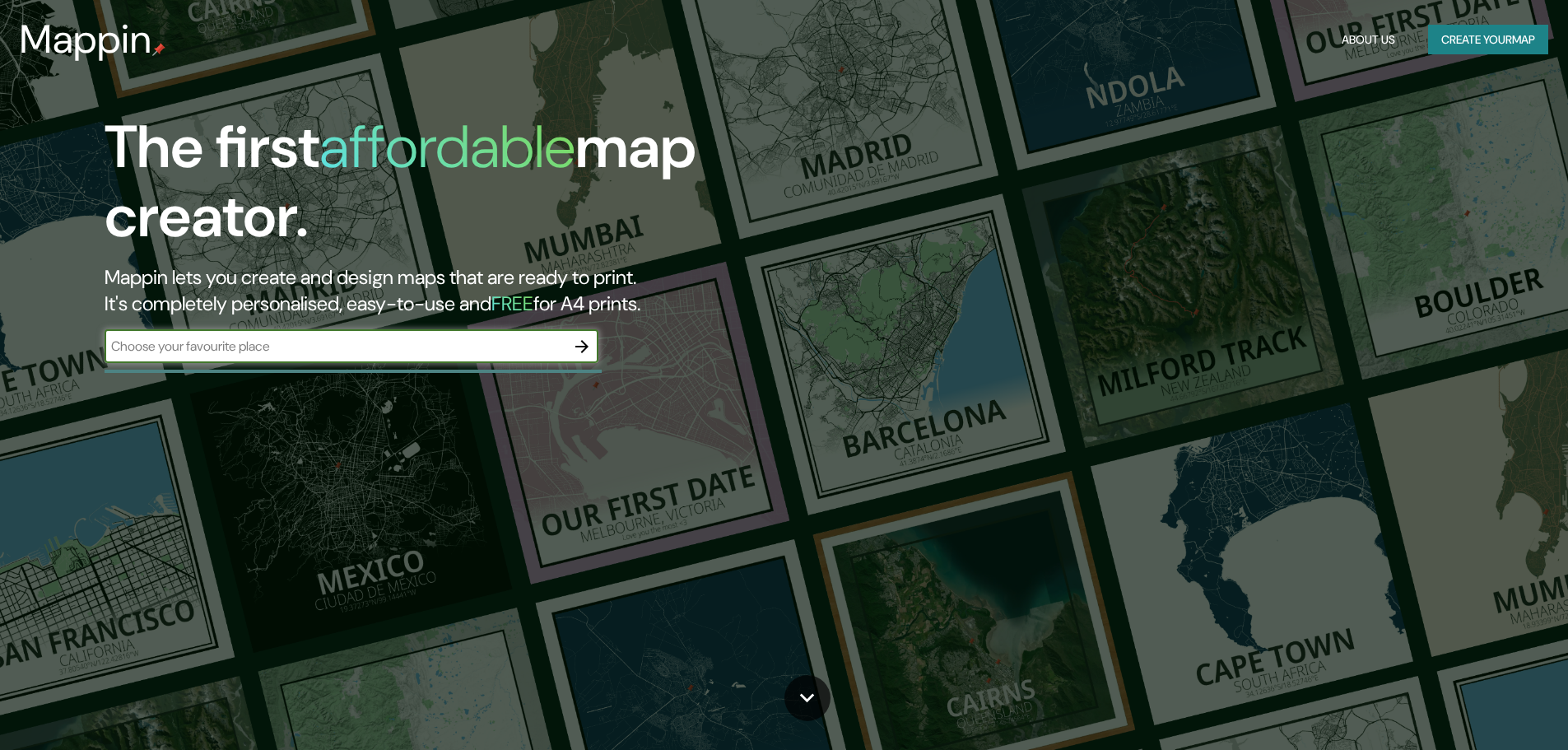
click at [303, 352] on input "text" at bounding box center [335, 346] width 461 height 19
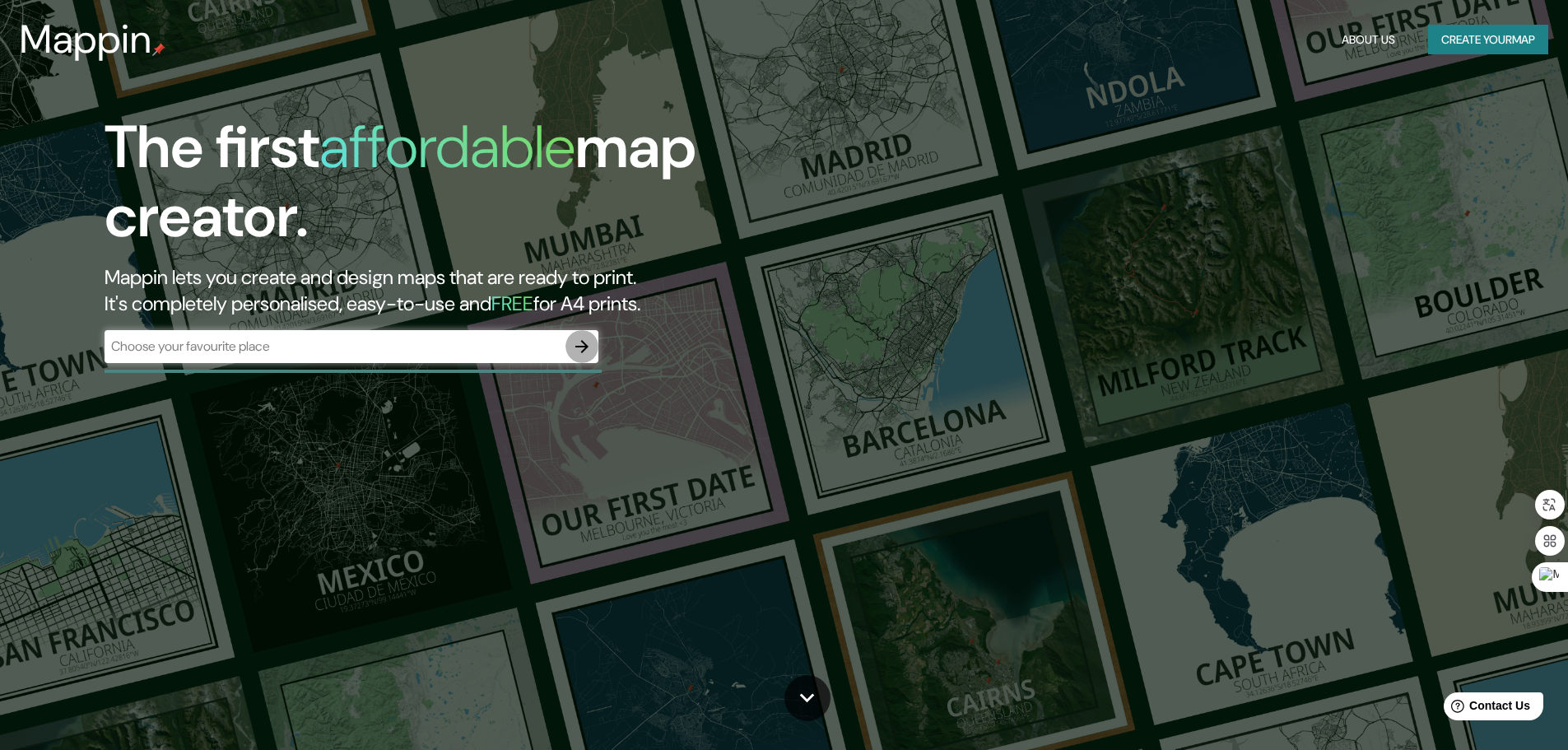
click at [574, 344] on icon "button" at bounding box center [582, 346] width 20 height 20
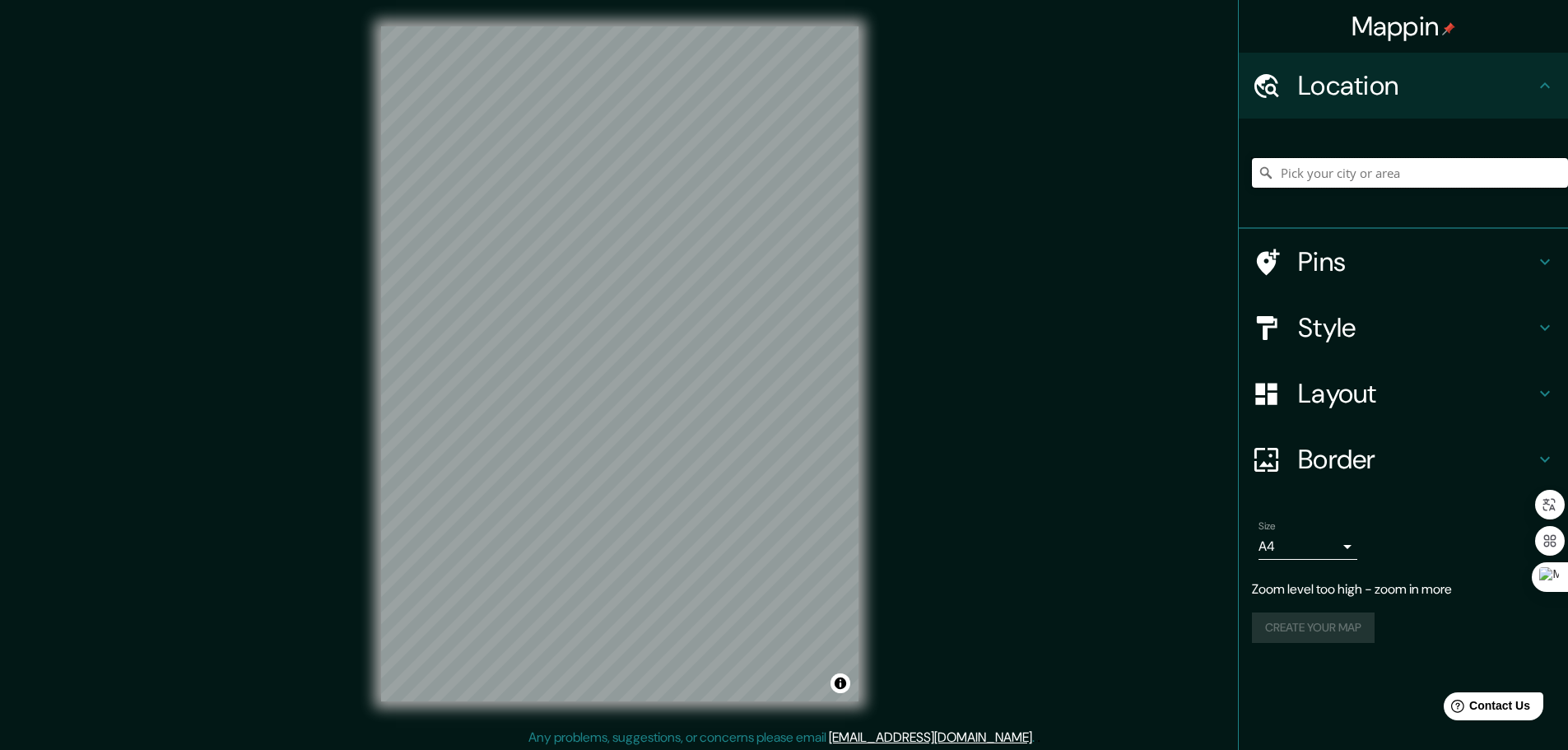
click at [1364, 169] on input "Pick your city or area" at bounding box center [1410, 172] width 316 height 29
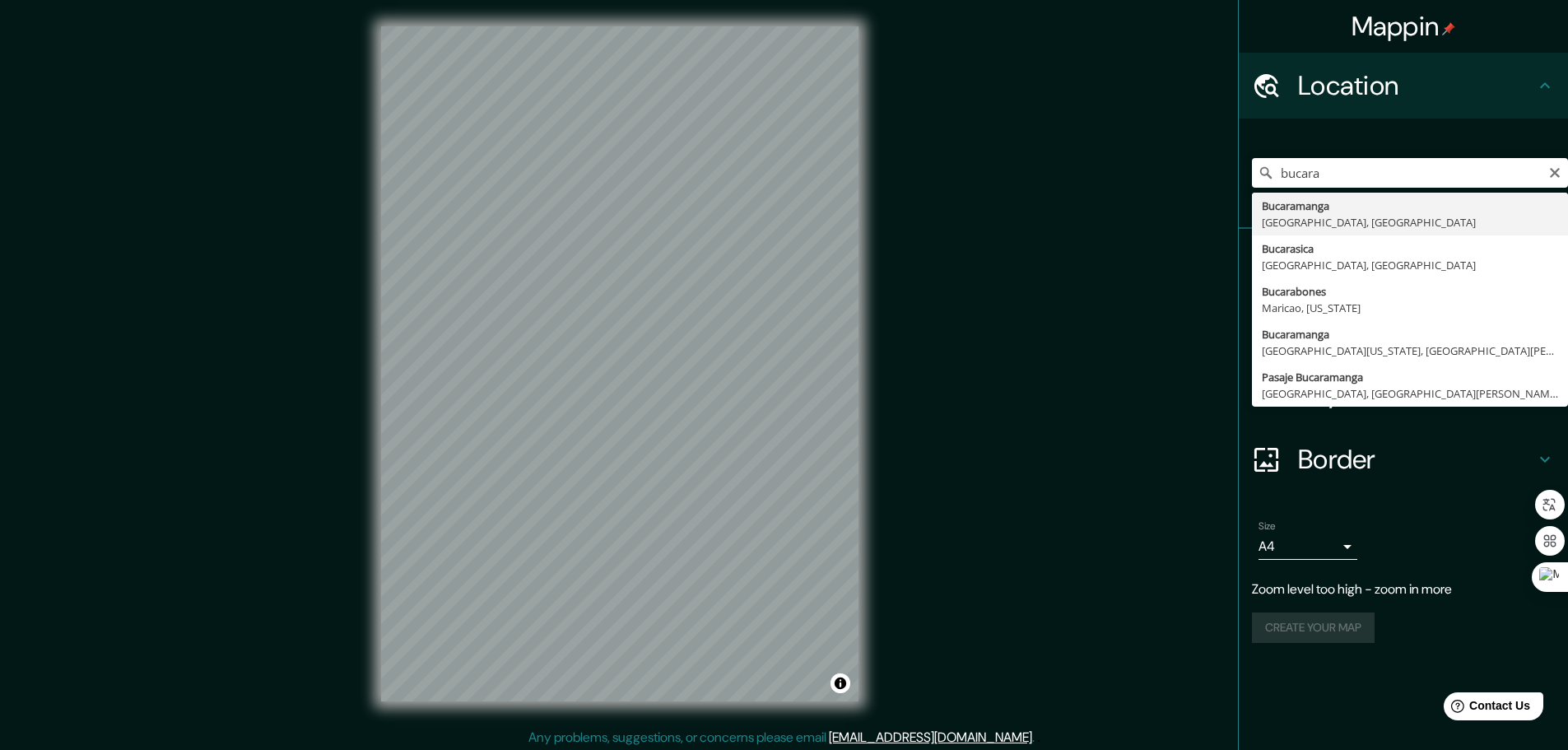
type input "Bucaramanga, [GEOGRAPHIC_DATA], [GEOGRAPHIC_DATA]"
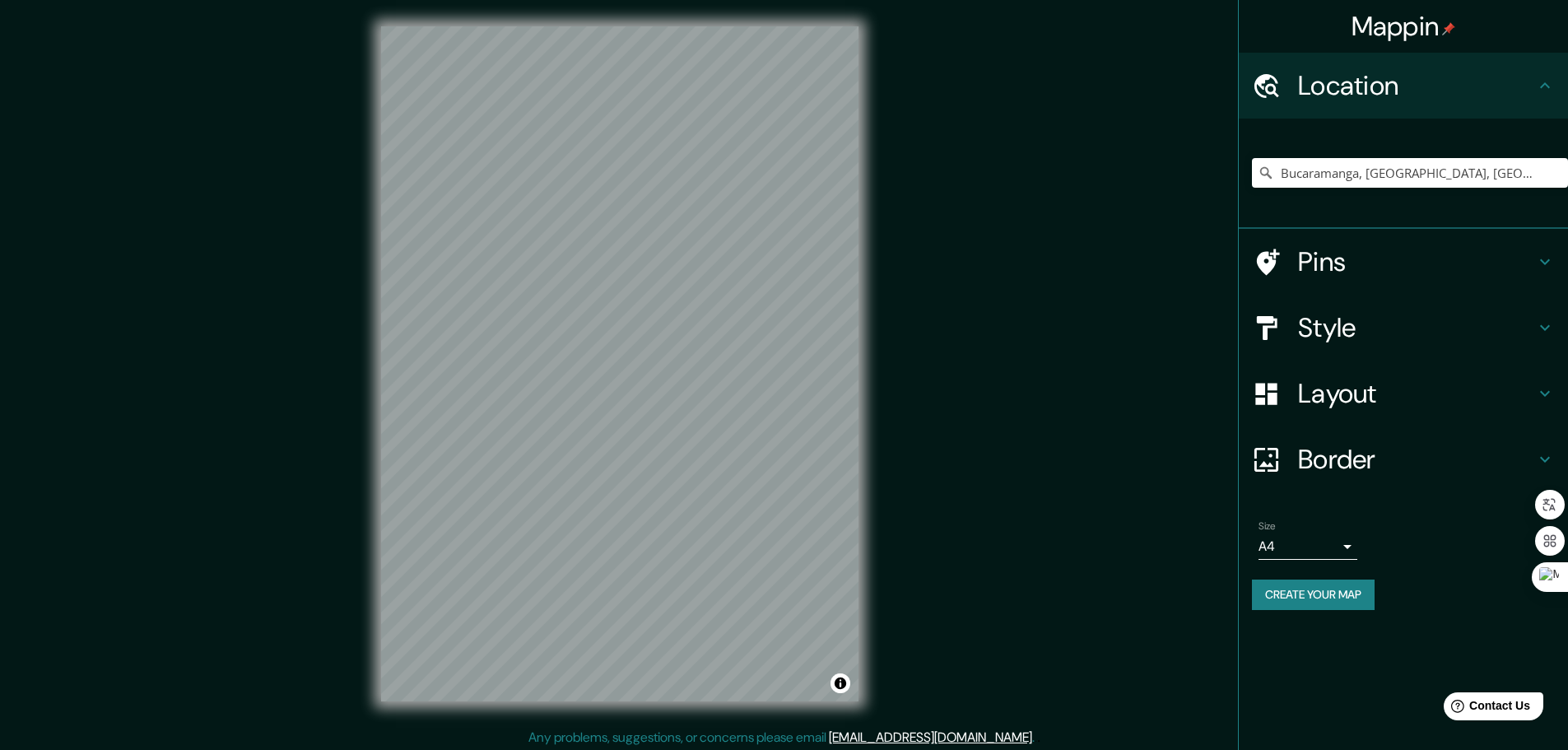
click at [1489, 330] on h4 "Style" at bounding box center [1416, 327] width 237 height 33
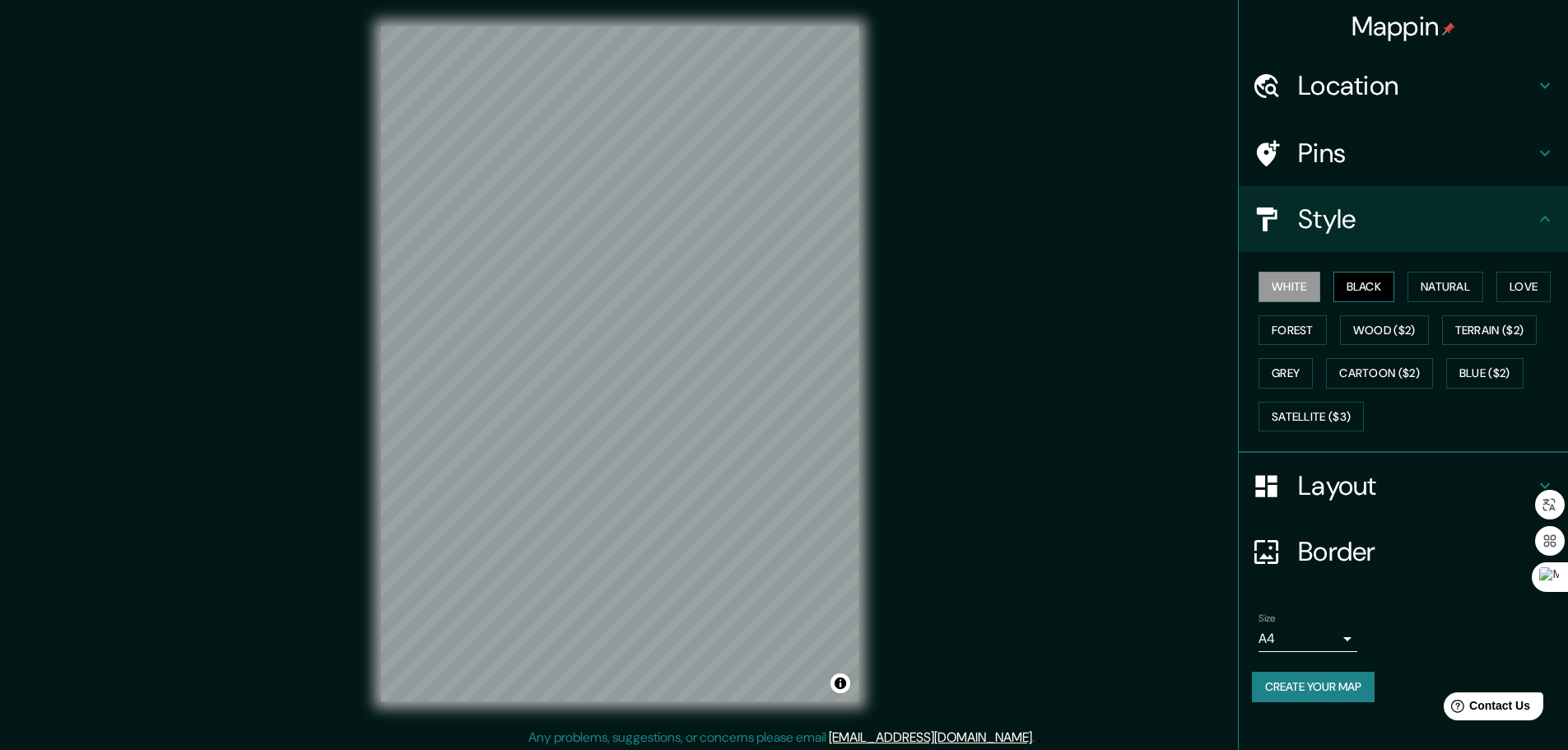
click at [1363, 278] on button "Black" at bounding box center [1364, 287] width 62 height 30
click at [1483, 286] on button "Natural" at bounding box center [1445, 287] width 76 height 30
click at [1527, 286] on button "Love" at bounding box center [1523, 287] width 54 height 30
click at [1282, 333] on button "Forest" at bounding box center [1293, 330] width 69 height 30
click at [1383, 334] on button "Wood ($2)" at bounding box center [1385, 330] width 89 height 30
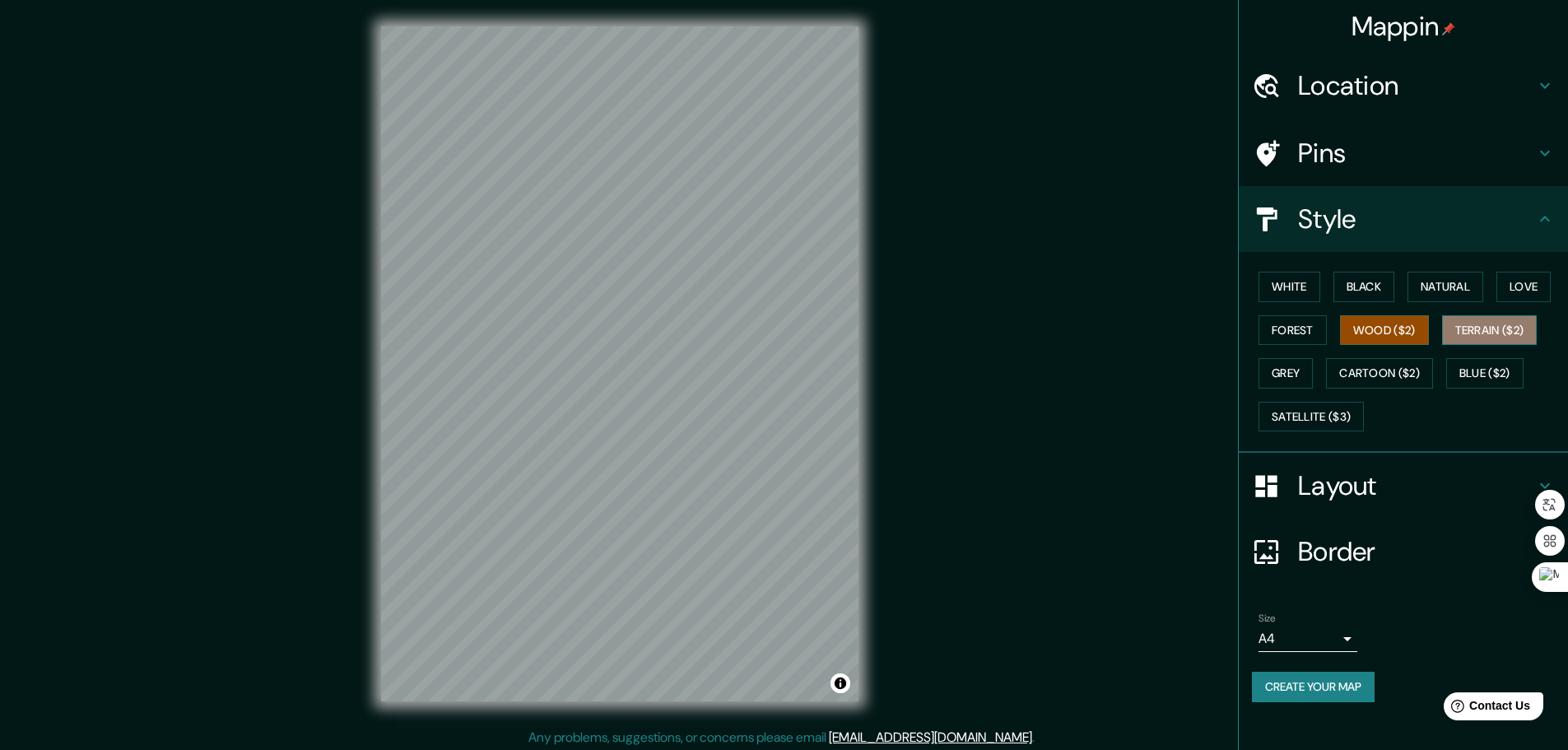
click at [1520, 339] on button "Terrain ($2)" at bounding box center [1489, 330] width 96 height 30
click at [1399, 326] on button "Wood ($2)" at bounding box center [1385, 330] width 89 height 30
click at [1269, 371] on button "Grey" at bounding box center [1286, 373] width 54 height 30
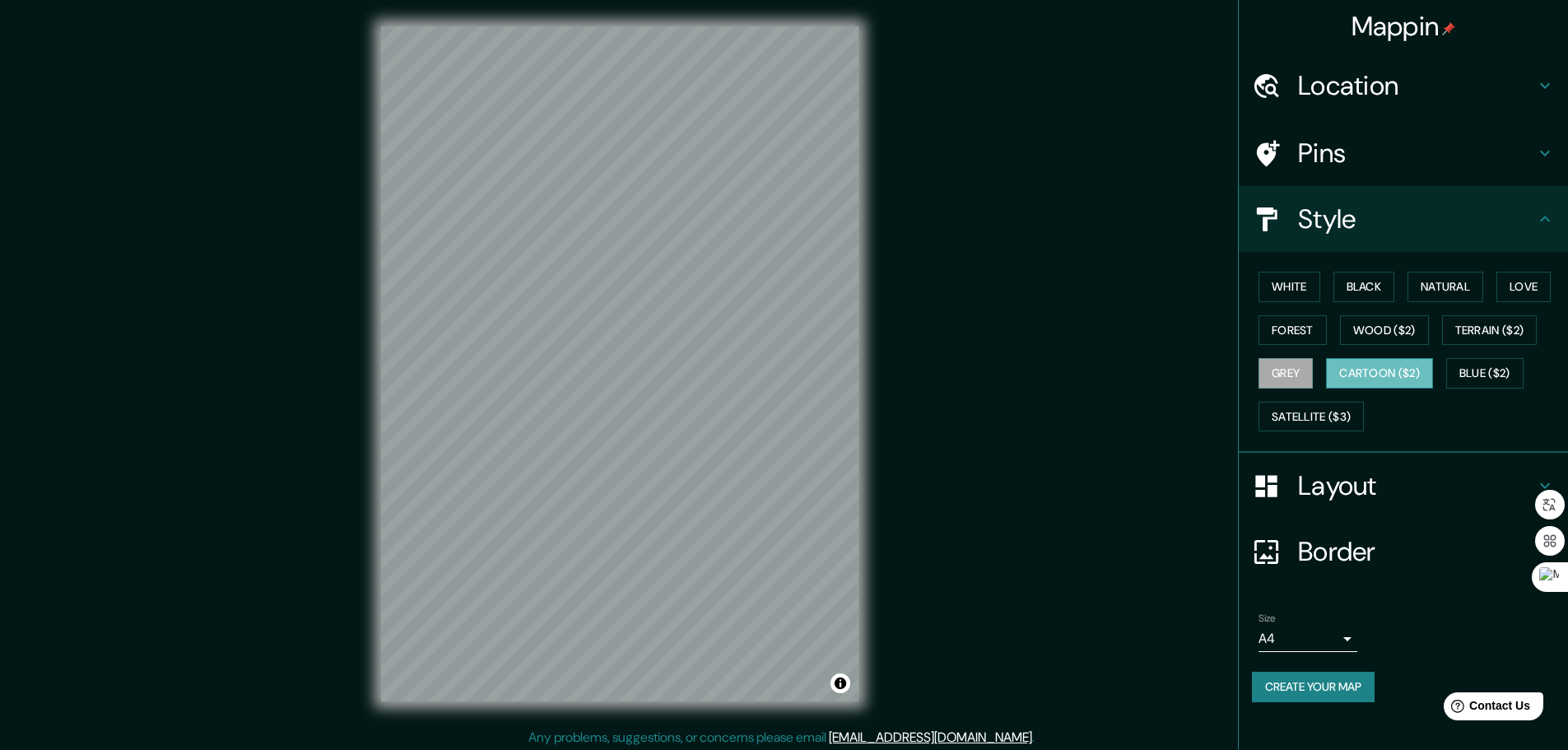
click at [1391, 380] on button "Cartoon ($2)" at bounding box center [1380, 373] width 107 height 30
click at [1505, 374] on button "Blue ($2)" at bounding box center [1485, 373] width 78 height 30
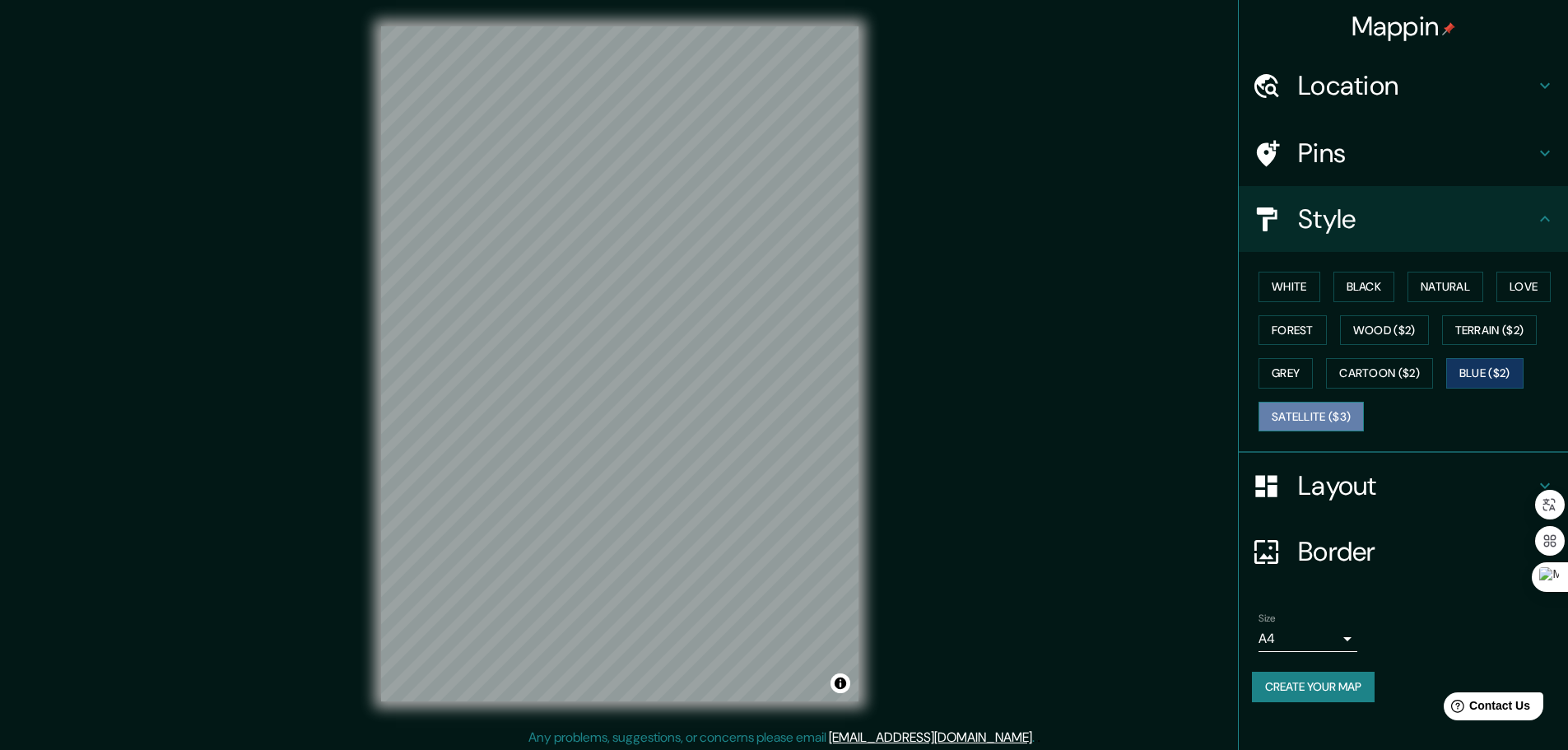
click at [1306, 412] on button "Satellite ($3)" at bounding box center [1312, 417] width 105 height 30
click at [1364, 289] on button "Black" at bounding box center [1364, 287] width 62 height 30
click at [1354, 321] on button "Wood ($2)" at bounding box center [1385, 330] width 89 height 30
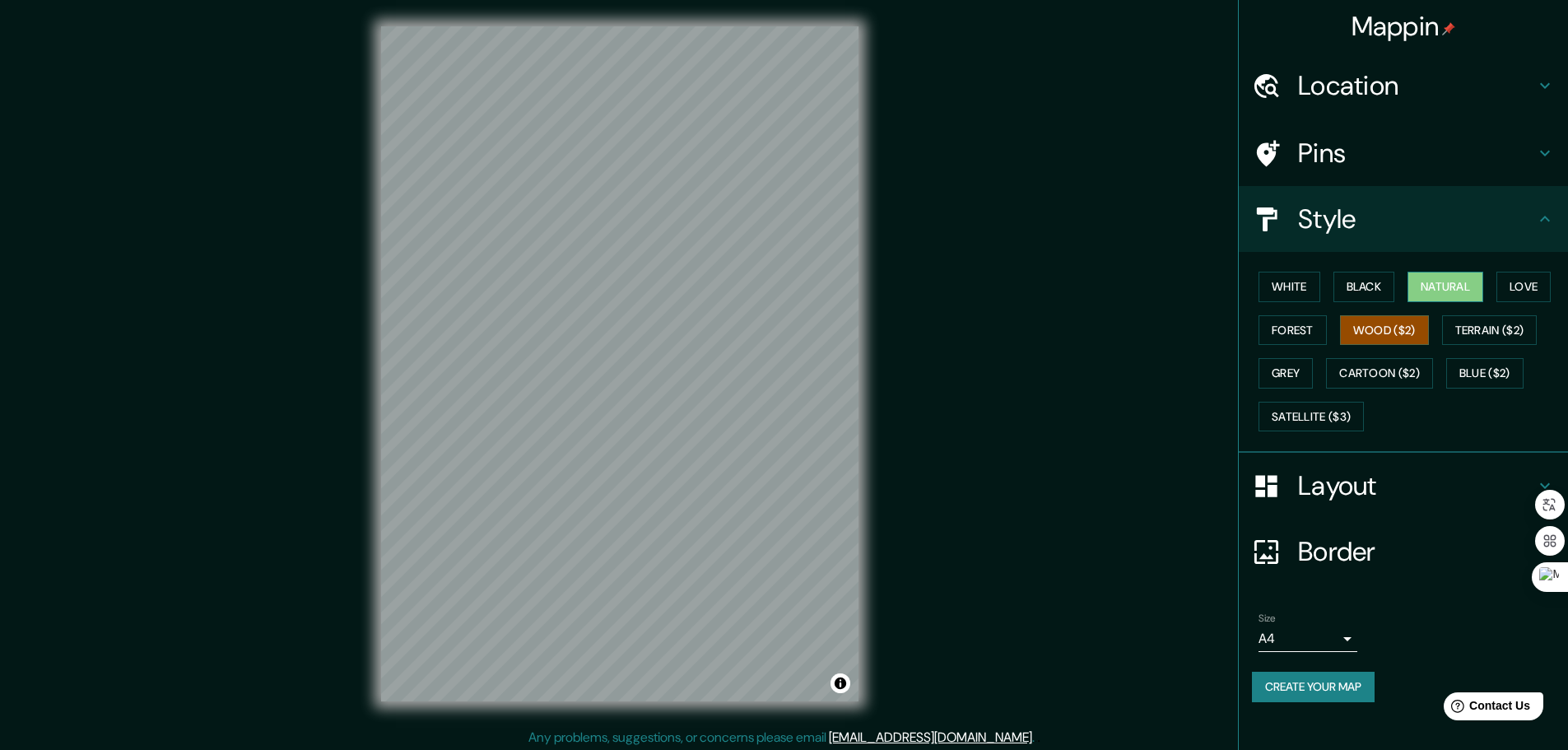
click at [1427, 285] on button "Natural" at bounding box center [1445, 287] width 76 height 30
click at [1289, 286] on button "White" at bounding box center [1289, 287] width 62 height 30
click at [1378, 282] on button "Black" at bounding box center [1364, 287] width 62 height 30
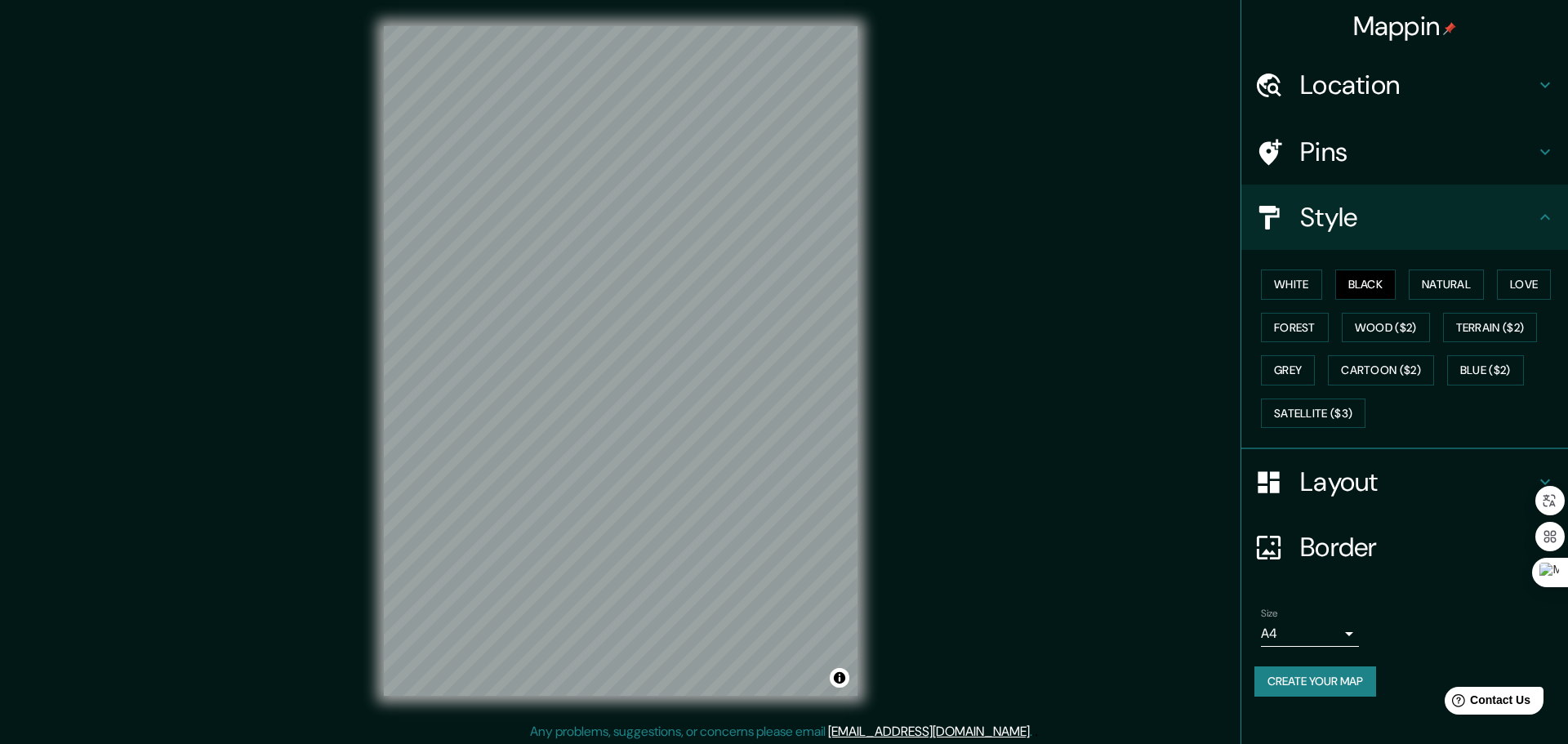
click at [1332, 640] on body "Mappin Location [GEOGRAPHIC_DATA], [GEOGRAPHIC_DATA], [GEOGRAPHIC_DATA] Pins St…" at bounding box center [784, 372] width 1568 height 744
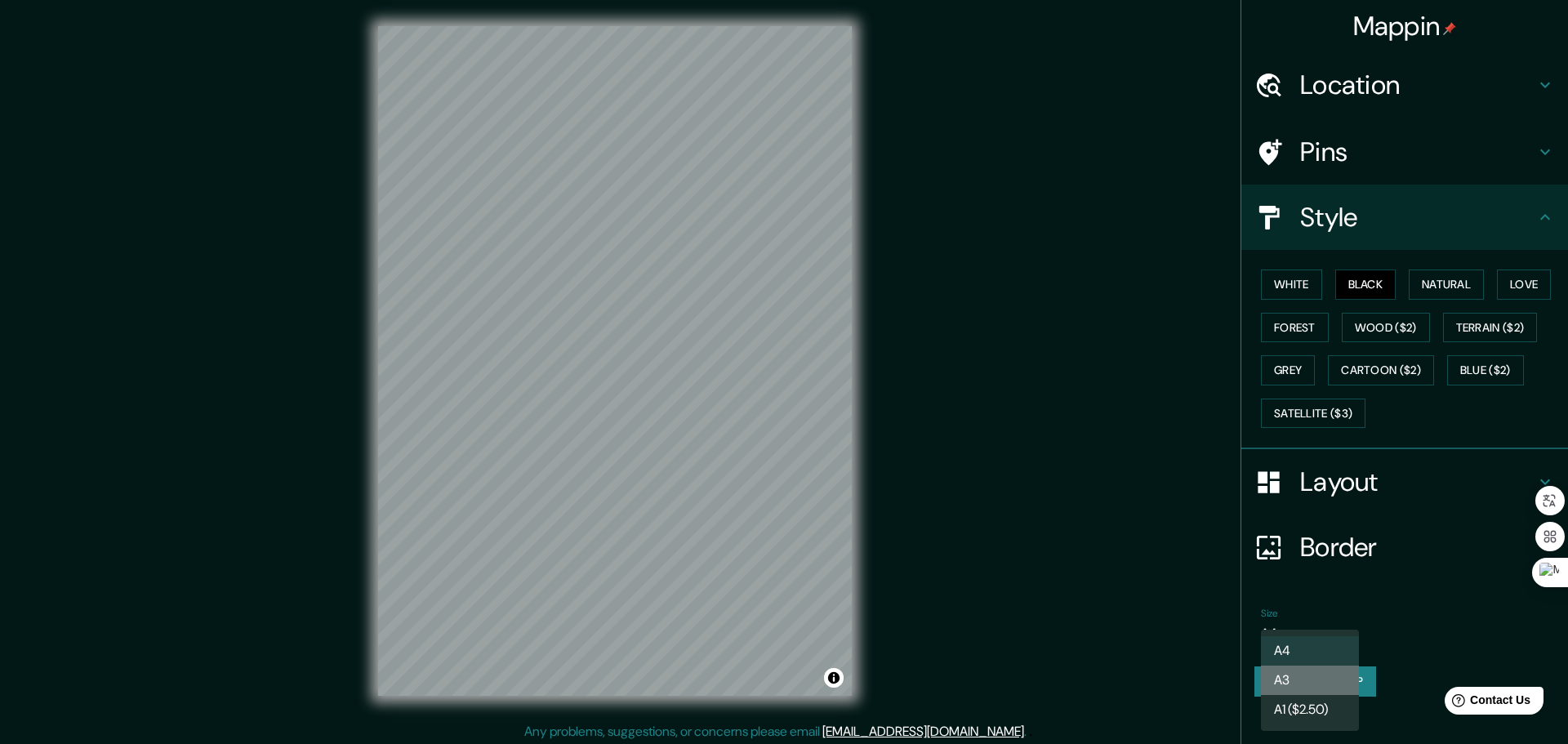
click at [1298, 675] on li "A3" at bounding box center [1309, 679] width 98 height 29
type input "a4"
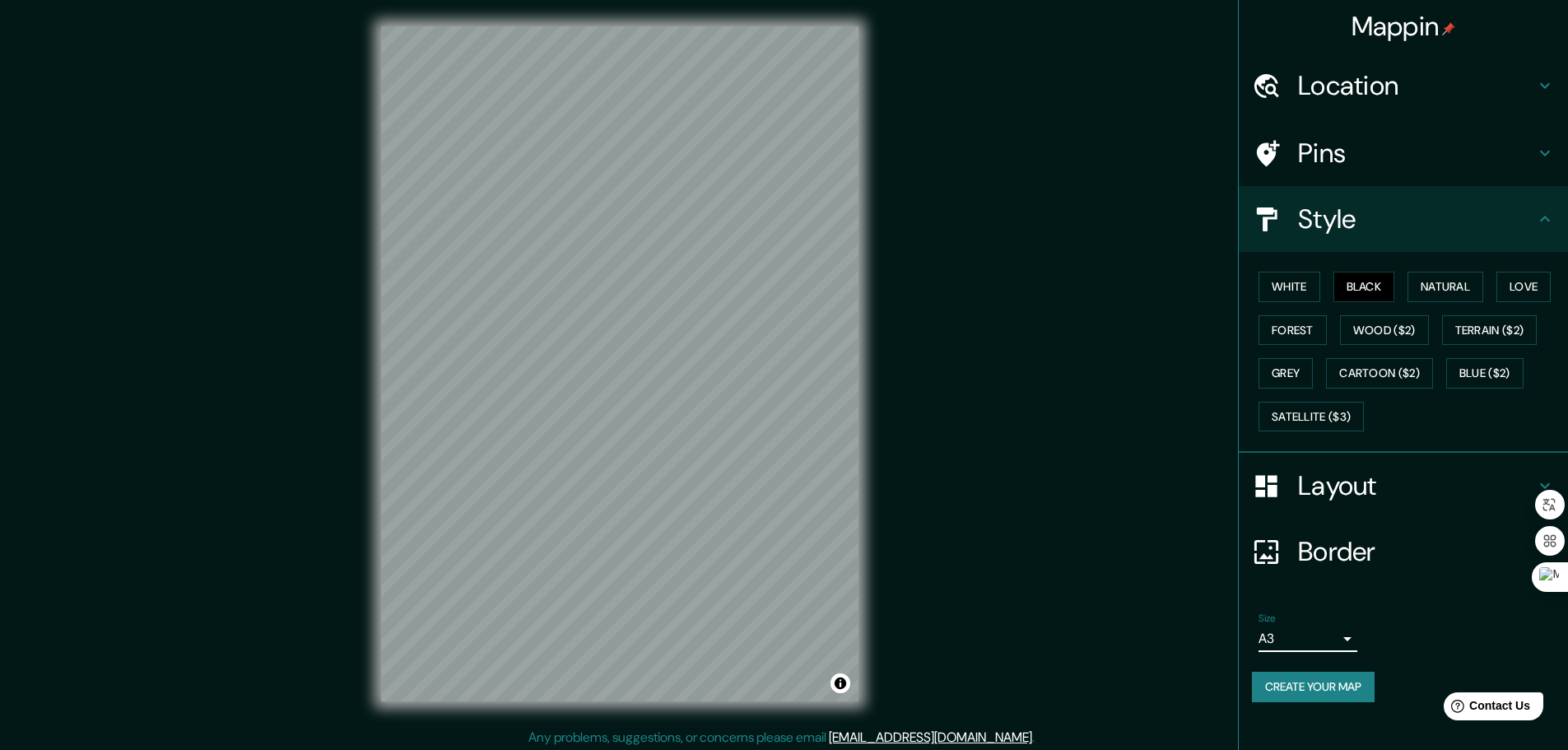
click at [1343, 565] on h4 "Border" at bounding box center [1416, 551] width 237 height 33
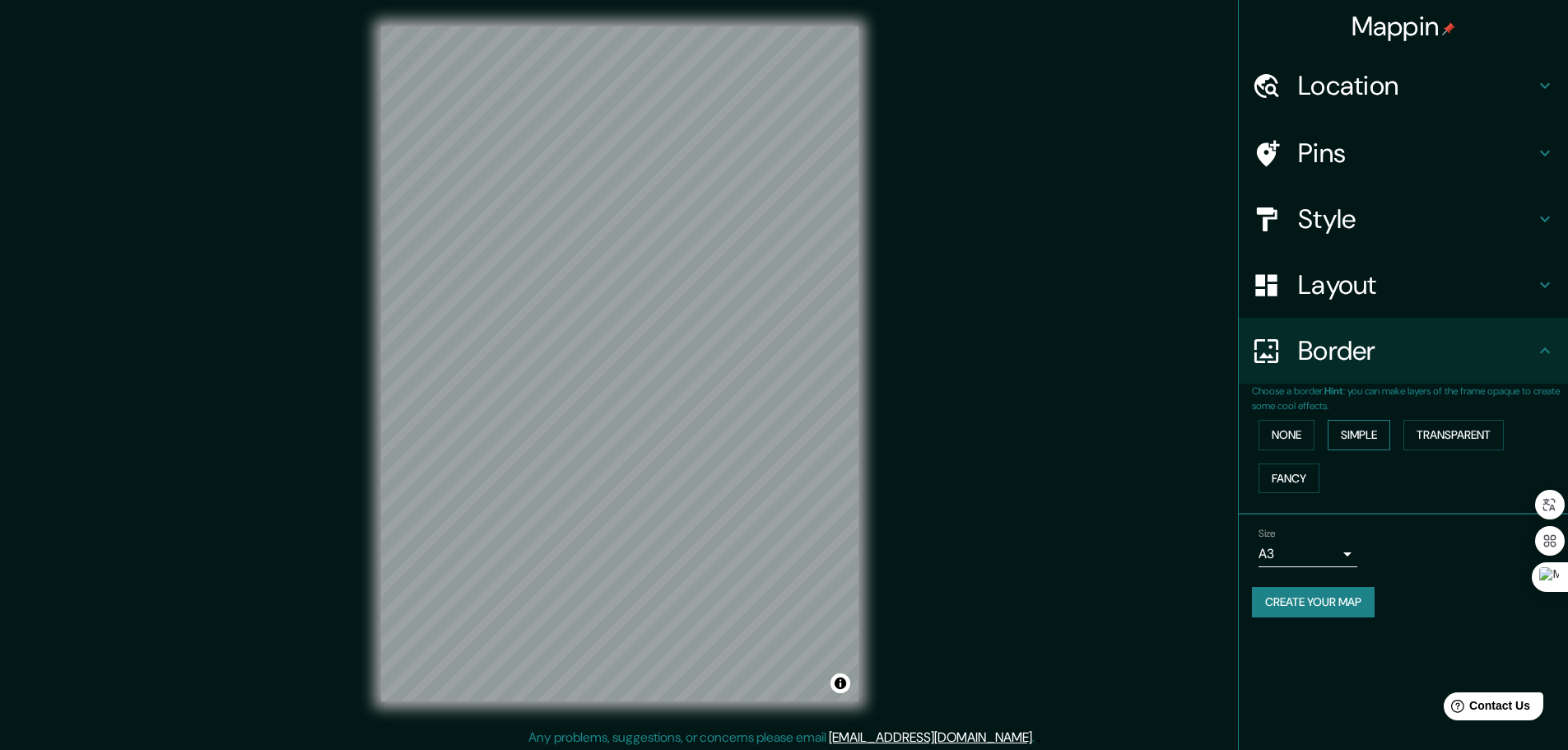
click at [1355, 429] on button "Simple" at bounding box center [1359, 435] width 63 height 30
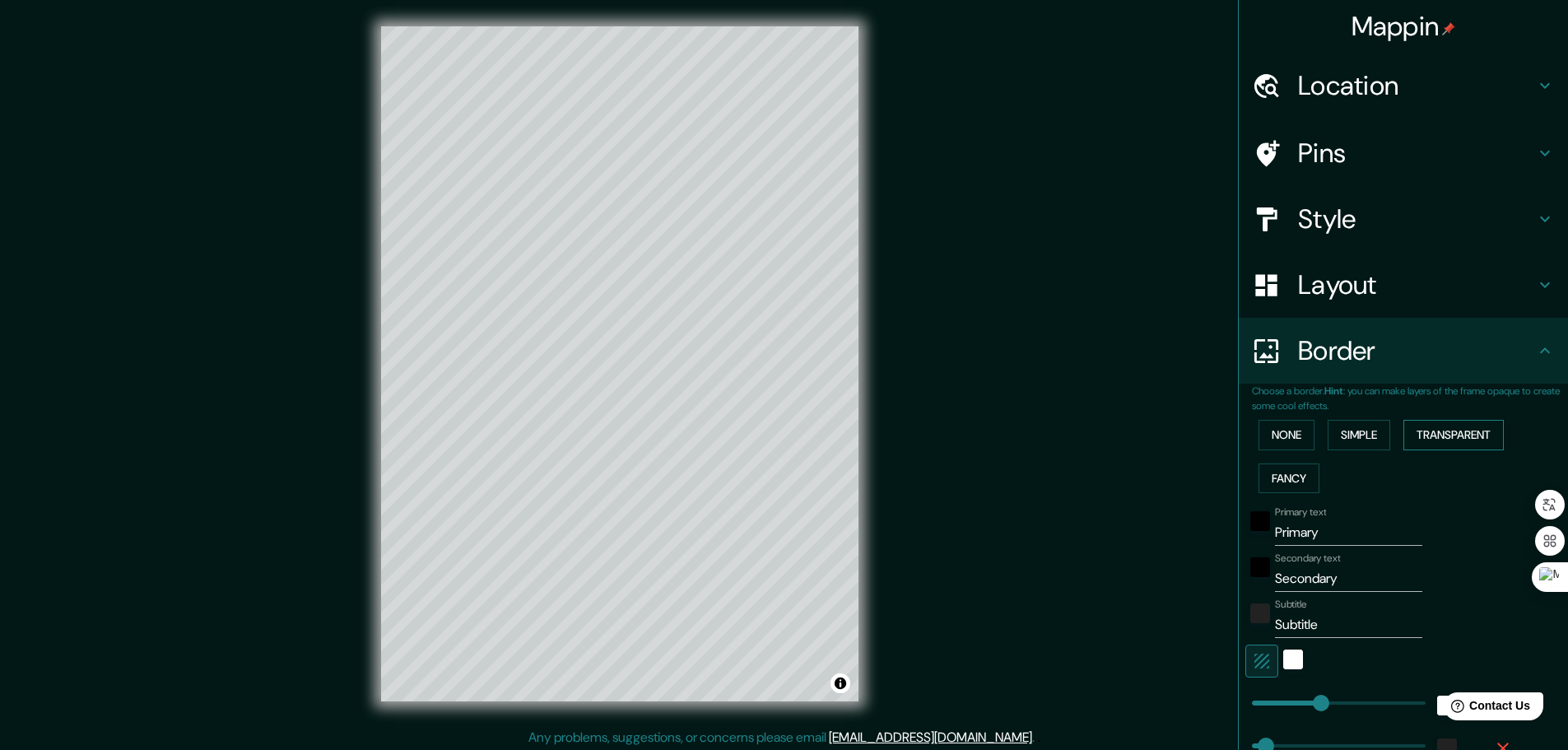
click at [1427, 431] on button "Transparent" at bounding box center [1454, 435] width 100 height 30
click at [1289, 433] on button "None" at bounding box center [1287, 435] width 56 height 30
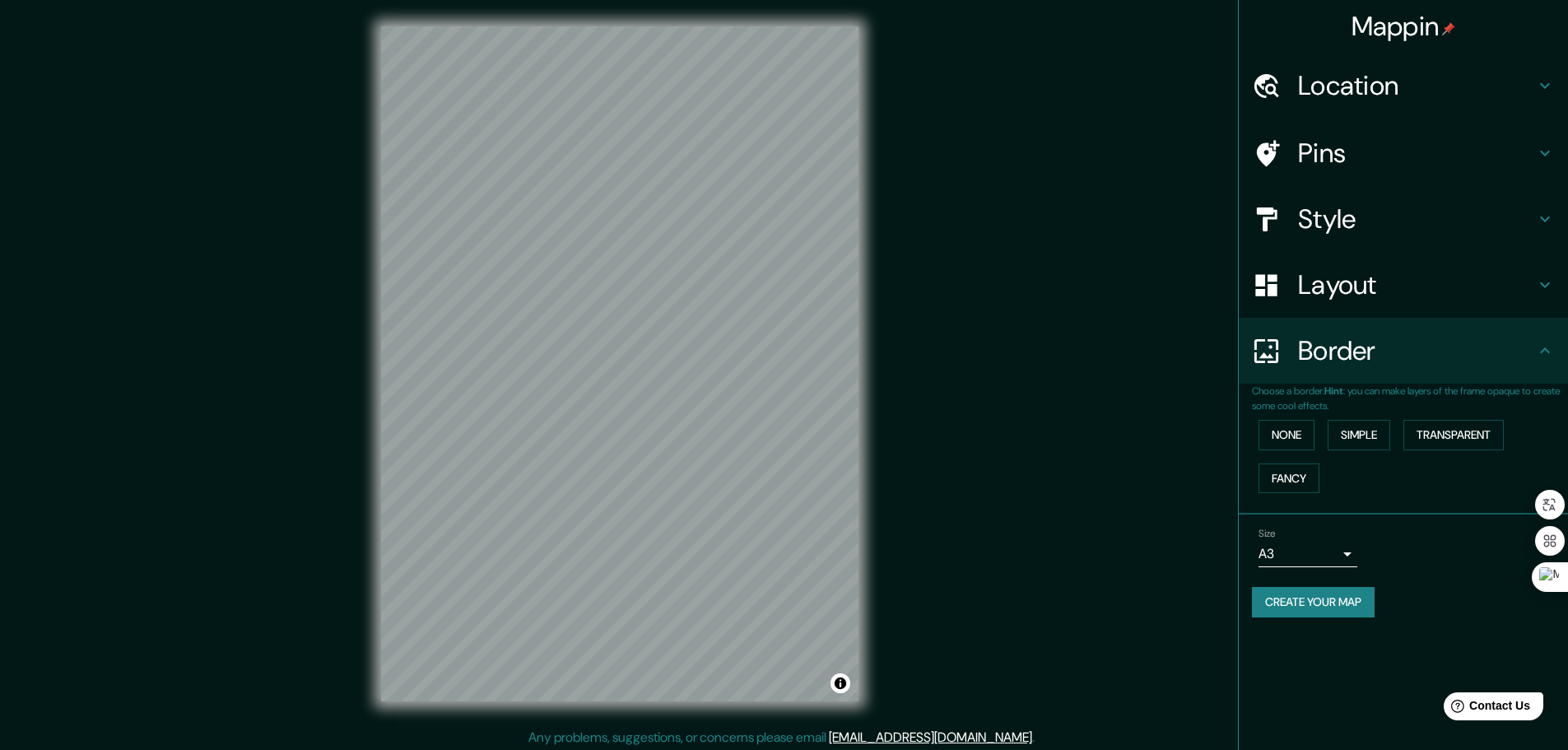
click at [1399, 141] on h4 "Pins" at bounding box center [1416, 153] width 237 height 33
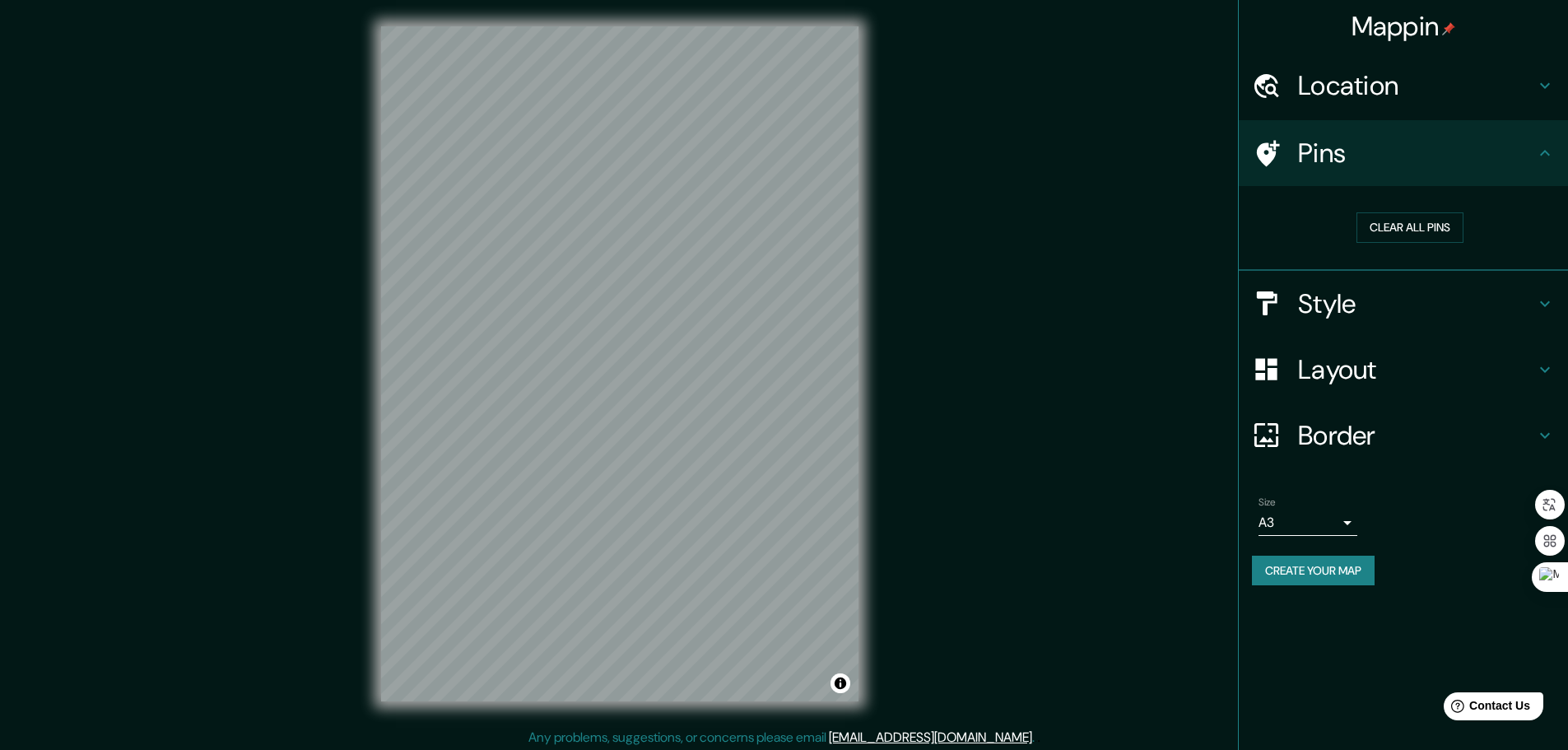
click at [1399, 141] on h4 "Pins" at bounding box center [1416, 153] width 237 height 33
click at [1428, 300] on h4 "Style" at bounding box center [1416, 304] width 237 height 33
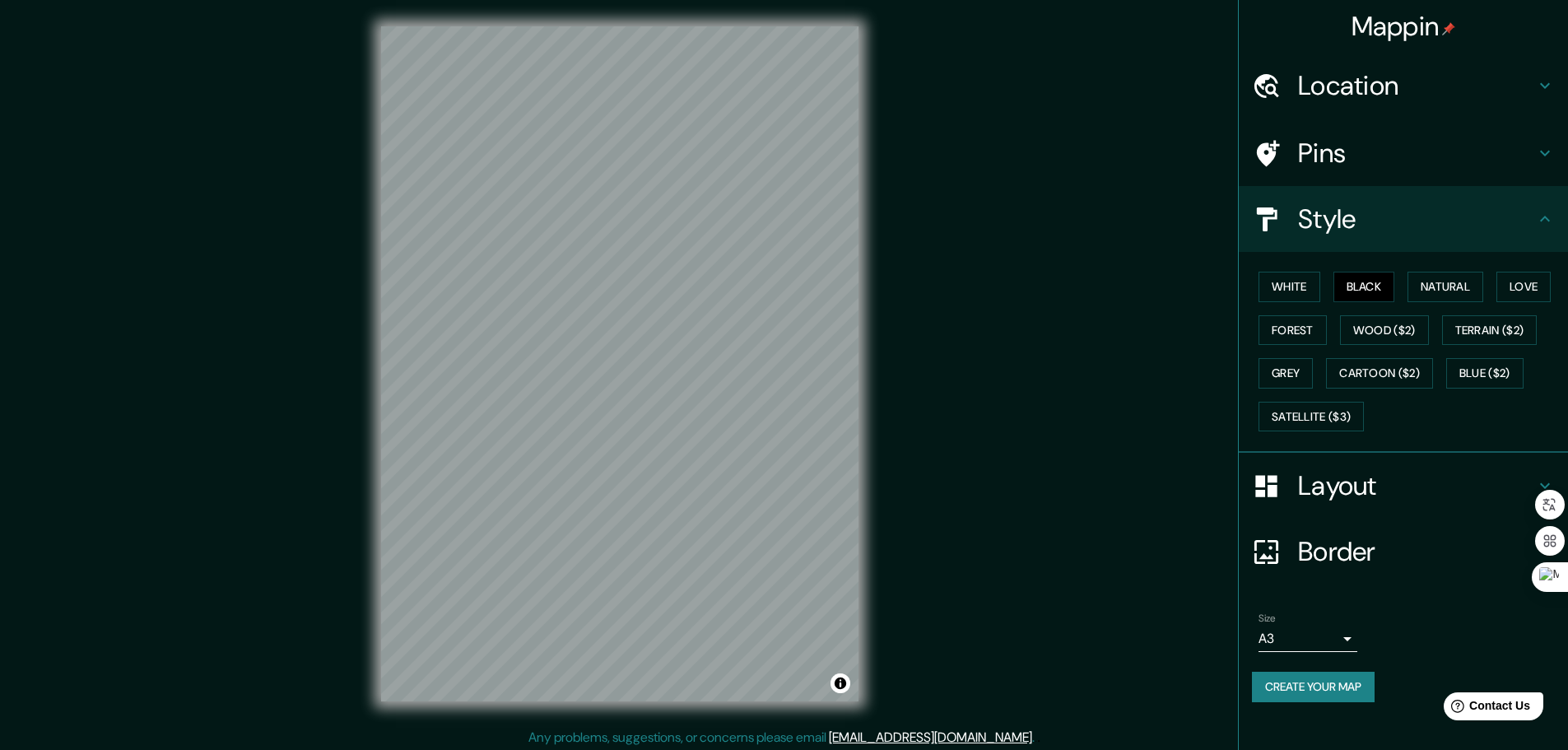
click at [1442, 252] on div "White Black Natural Love Forest Wood ($2) Terrain ($2) Grey Cartoon ($2) Blue (…" at bounding box center [1403, 352] width 329 height 201
click at [1458, 116] on div "Location" at bounding box center [1403, 86] width 329 height 66
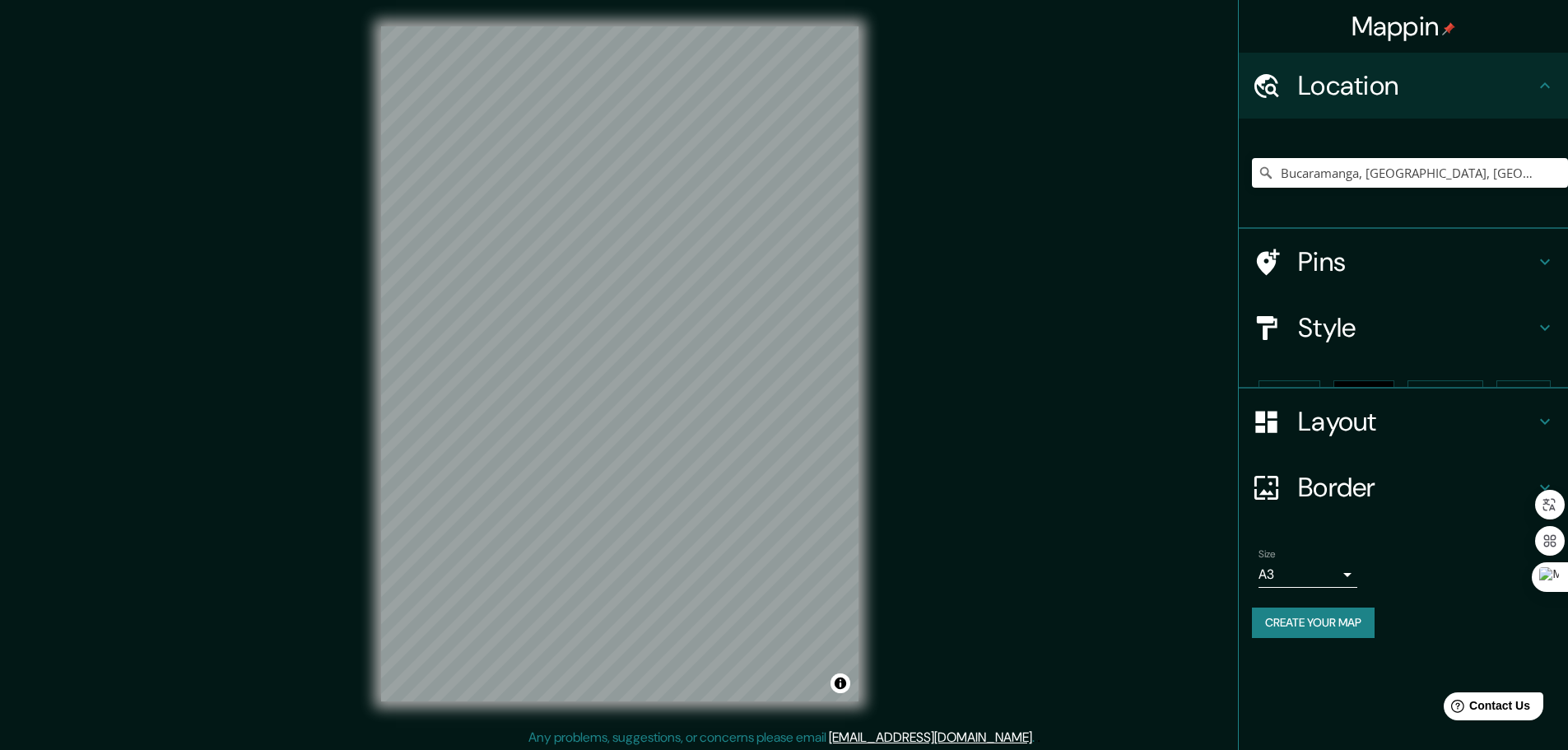
click at [1466, 96] on h4 "Location" at bounding box center [1416, 85] width 237 height 33
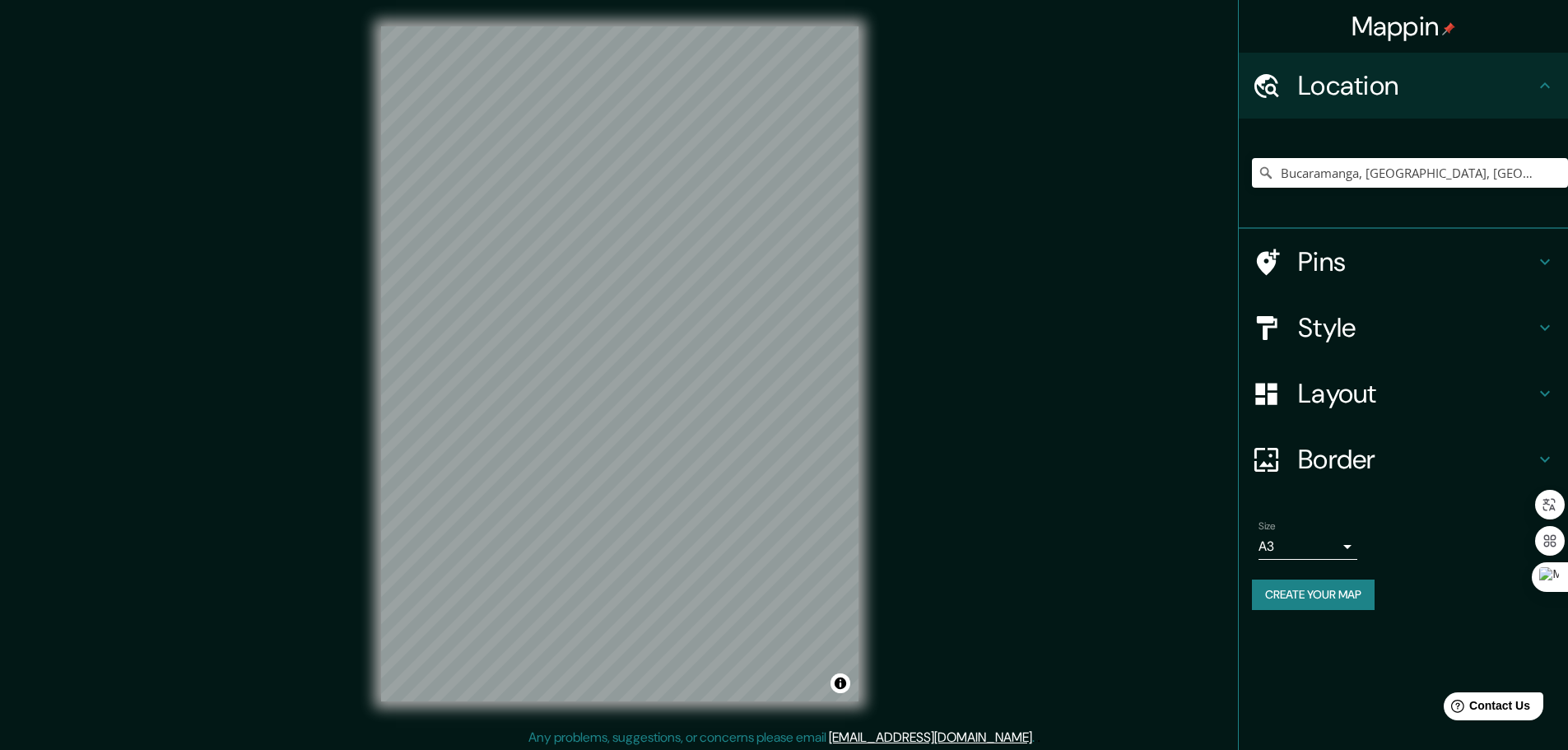
click at [1122, 276] on div "Mappin Location [GEOGRAPHIC_DATA], [GEOGRAPHIC_DATA], [GEOGRAPHIC_DATA] Pins St…" at bounding box center [784, 377] width 1568 height 754
